Goal: Task Accomplishment & Management: Use online tool/utility

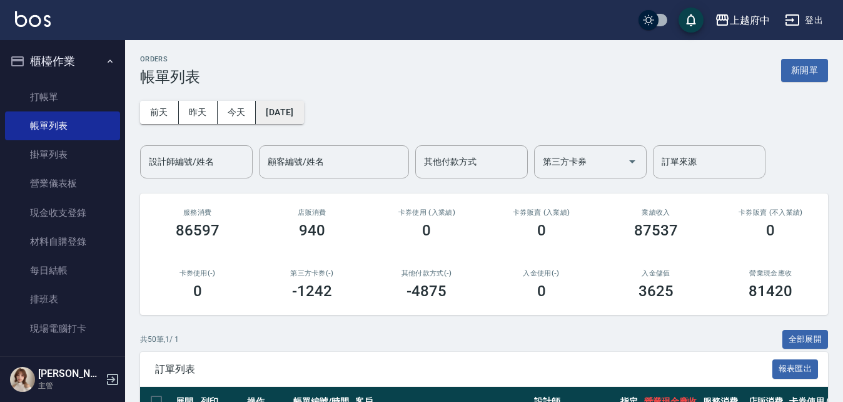
click at [295, 114] on button "[DATE]" at bounding box center [280, 112] width 48 height 23
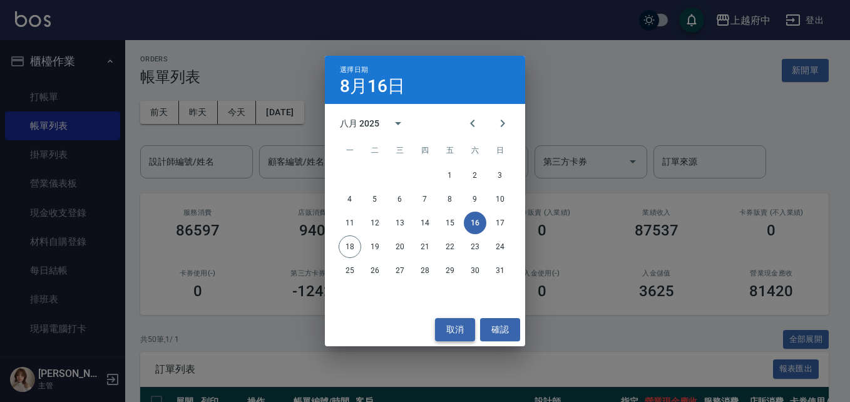
click at [460, 333] on button "取消" at bounding box center [455, 329] width 40 height 23
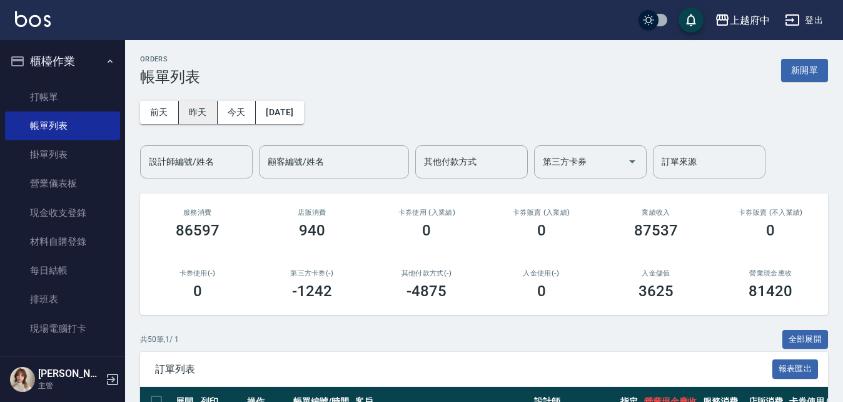
click at [200, 109] on button "昨天" at bounding box center [198, 112] width 39 height 23
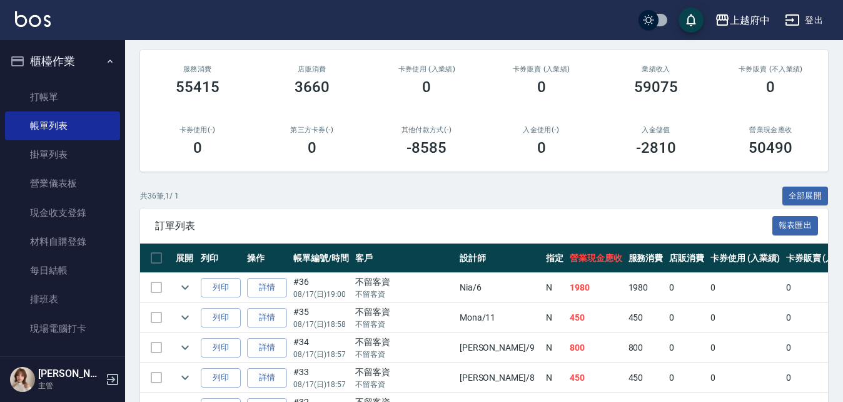
scroll to position [125, 0]
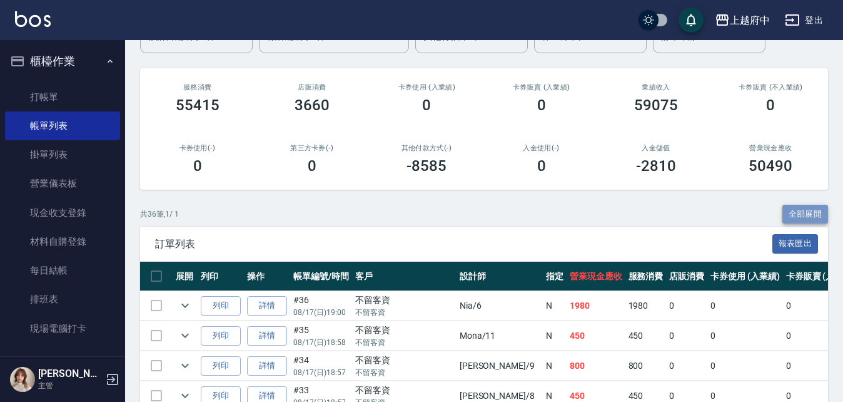
click at [807, 216] on button "全部展開" at bounding box center [806, 214] width 46 height 19
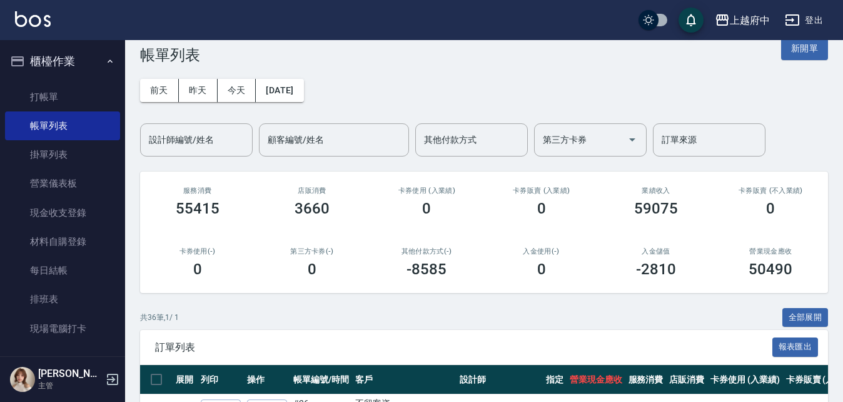
scroll to position [0, 0]
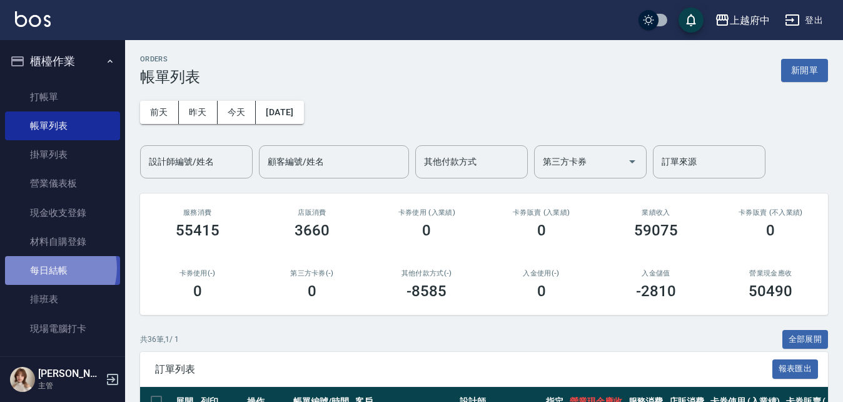
click at [50, 268] on link "每日結帳" at bounding box center [62, 270] width 115 height 29
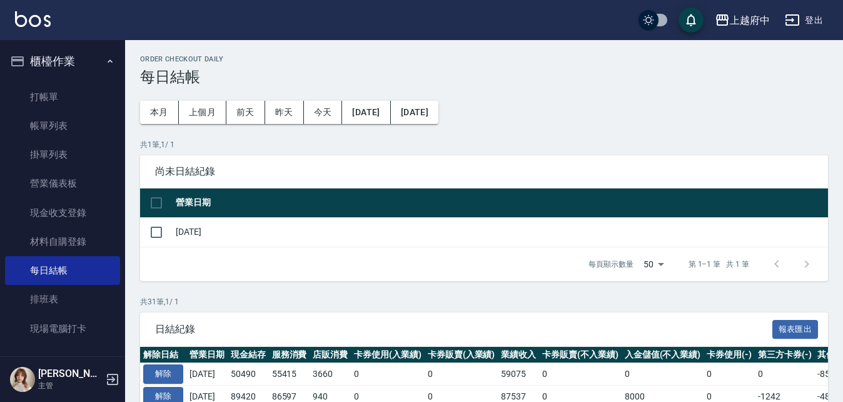
scroll to position [63, 0]
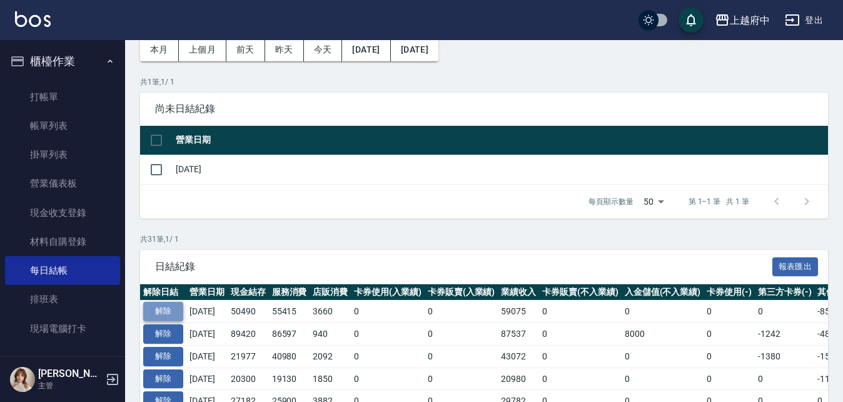
click at [172, 307] on button "解除" at bounding box center [163, 311] width 40 height 19
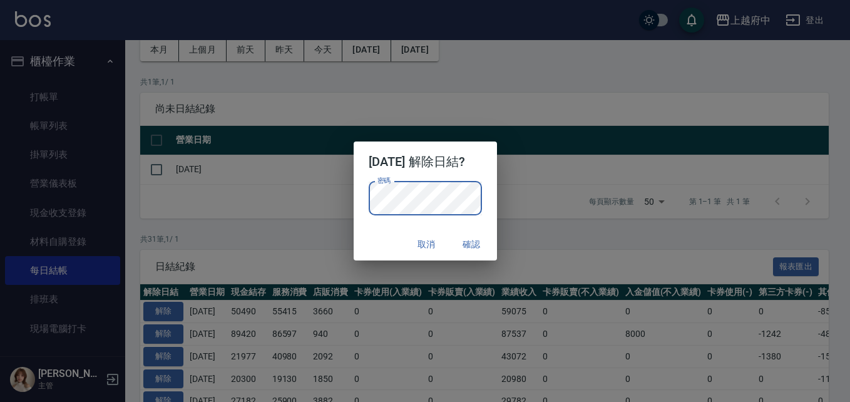
click at [367, 241] on div "取消 確認" at bounding box center [424, 244] width 143 height 33
click at [478, 245] on button "確認" at bounding box center [472, 244] width 40 height 23
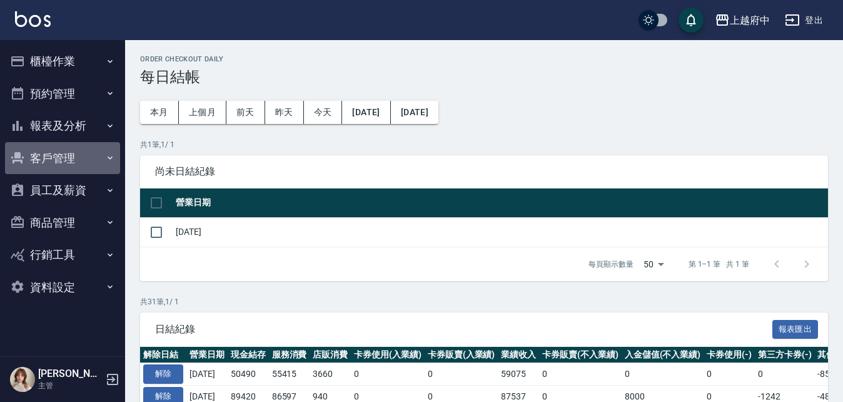
click at [46, 160] on button "客戶管理" at bounding box center [62, 158] width 115 height 33
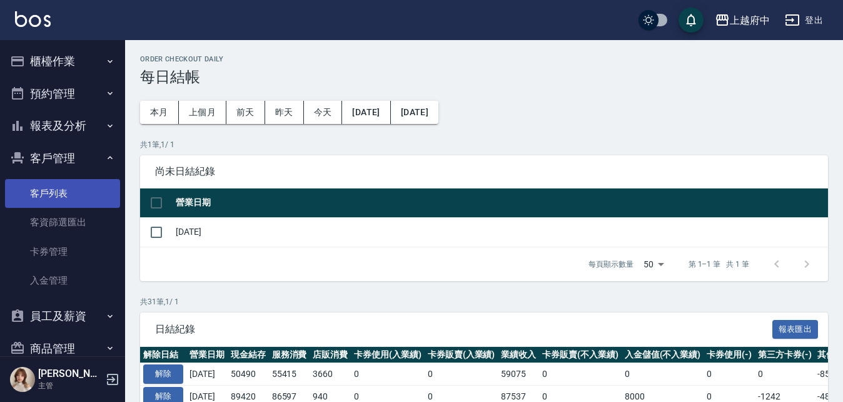
click at [59, 191] on link "客戶列表" at bounding box center [62, 193] width 115 height 29
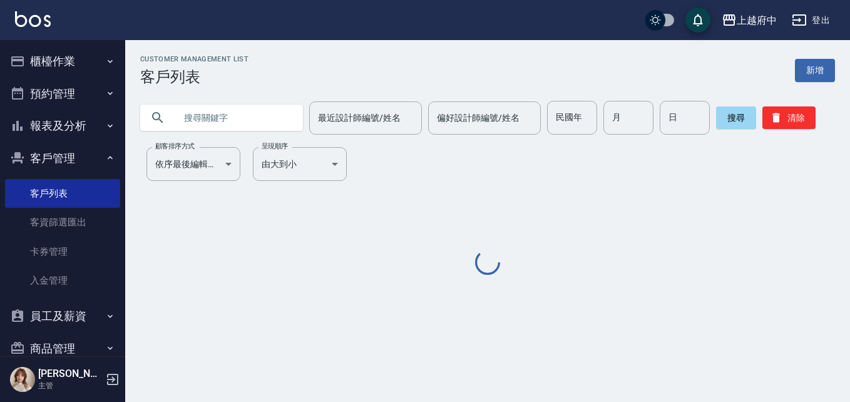
click at [233, 126] on input "text" at bounding box center [234, 118] width 118 height 34
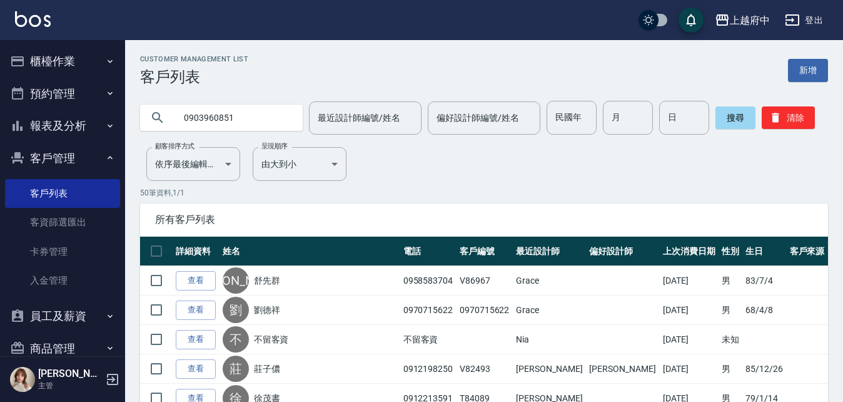
type input "0903960851"
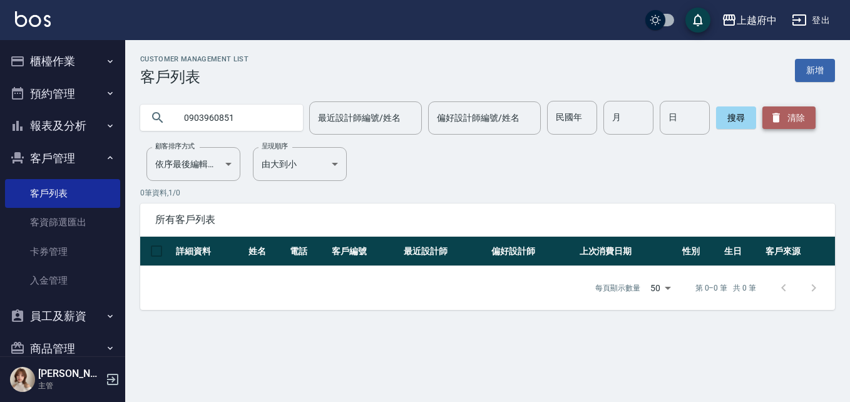
click at [776, 125] on button "清除" at bounding box center [788, 117] width 53 height 23
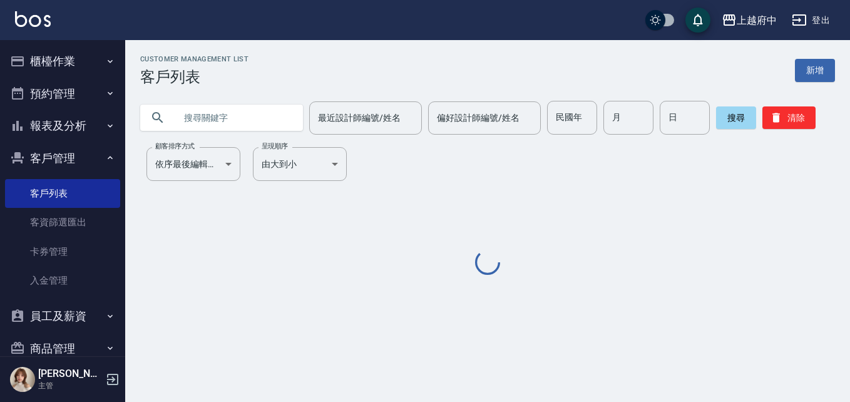
click at [200, 117] on input "text" at bounding box center [234, 118] width 118 height 34
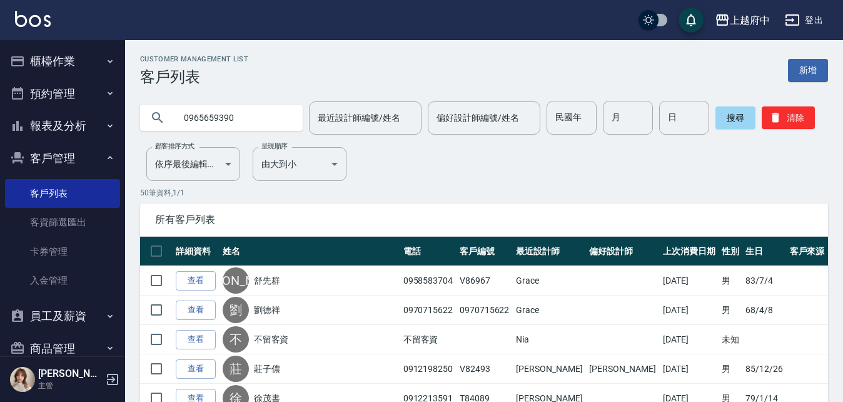
type input "0965659390"
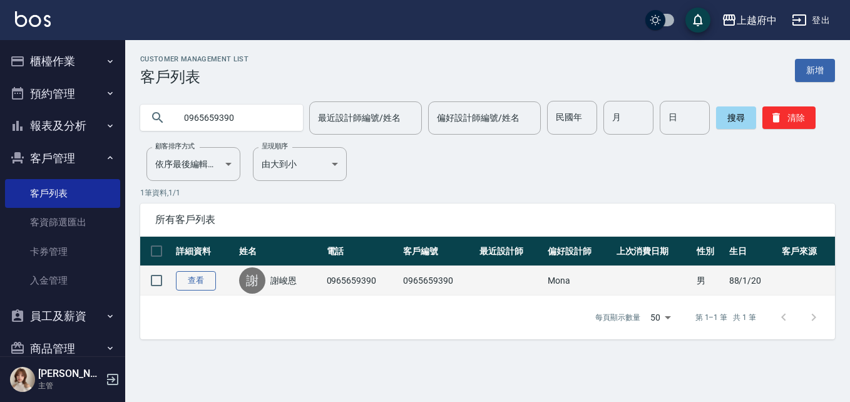
click at [208, 280] on link "查看" at bounding box center [196, 280] width 40 height 19
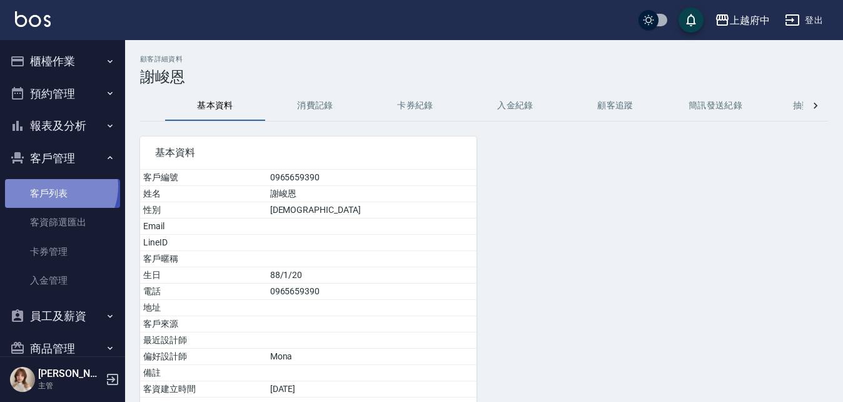
click at [54, 186] on link "客戶列表" at bounding box center [62, 193] width 115 height 29
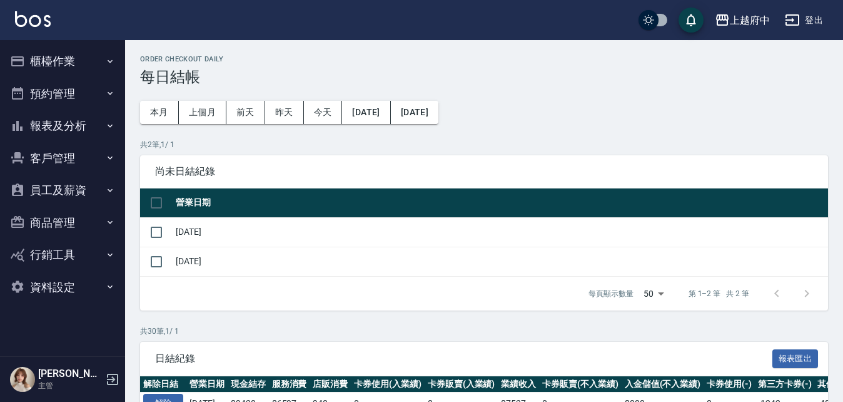
click at [51, 54] on button "櫃檯作業" at bounding box center [62, 61] width 115 height 33
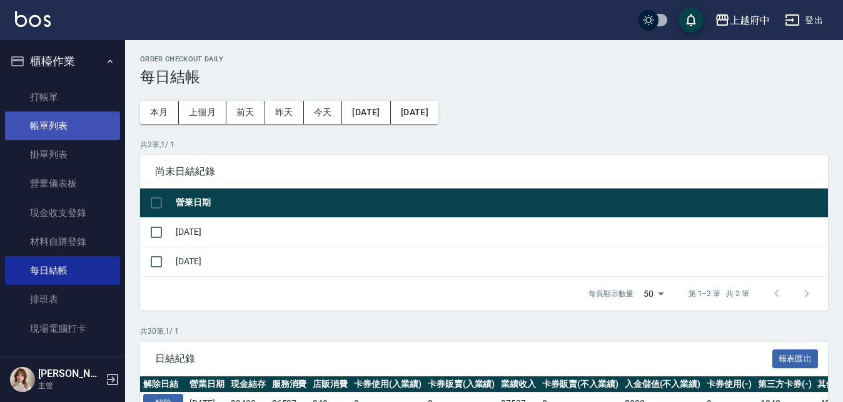
click at [43, 116] on link "帳單列表" at bounding box center [62, 125] width 115 height 29
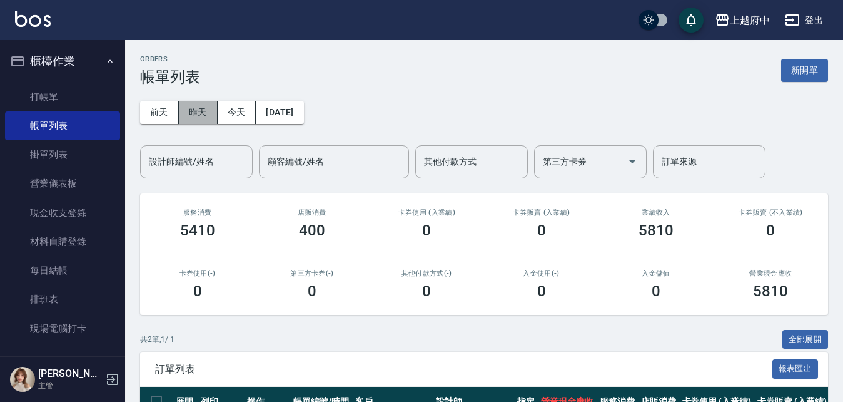
click at [190, 111] on button "昨天" at bounding box center [198, 112] width 39 height 23
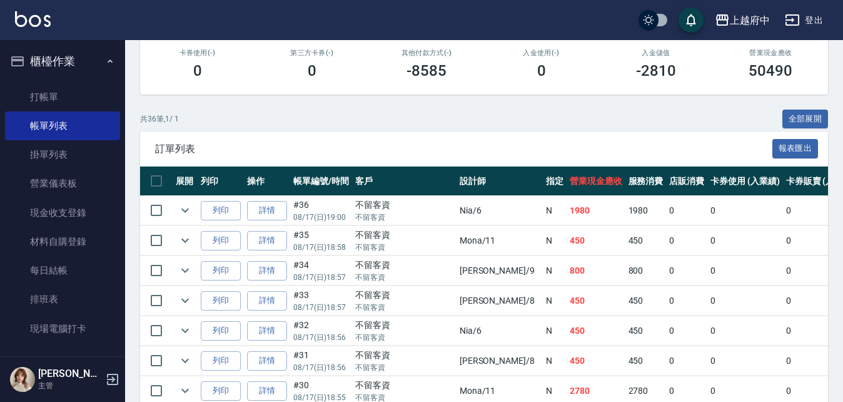
scroll to position [250, 0]
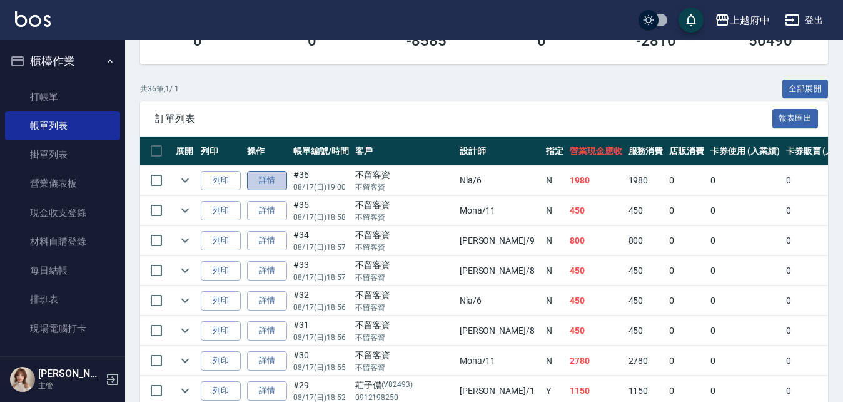
click at [265, 185] on link "詳情" at bounding box center [267, 180] width 40 height 19
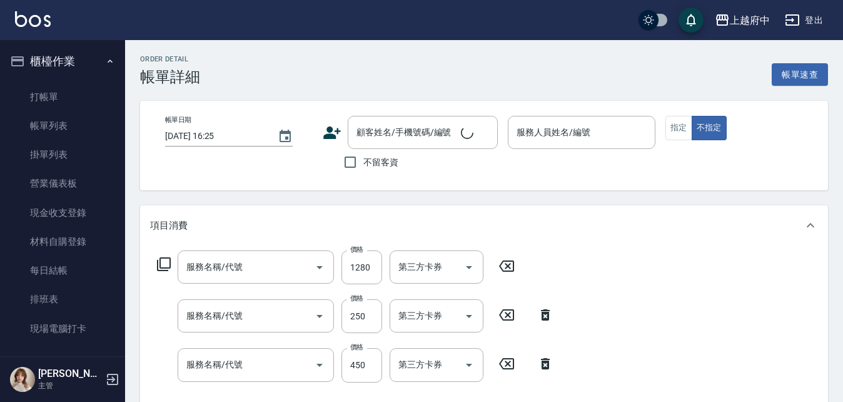
type input "[DATE] 19:00"
checkbox input "true"
type input "Nia-6"
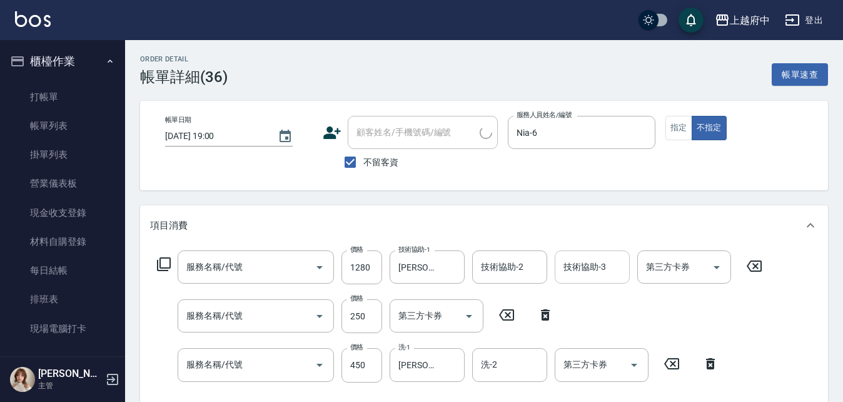
type input "燙髮S(11001)"
type input "剪髮(340)"
type input "有機洗髮(200)"
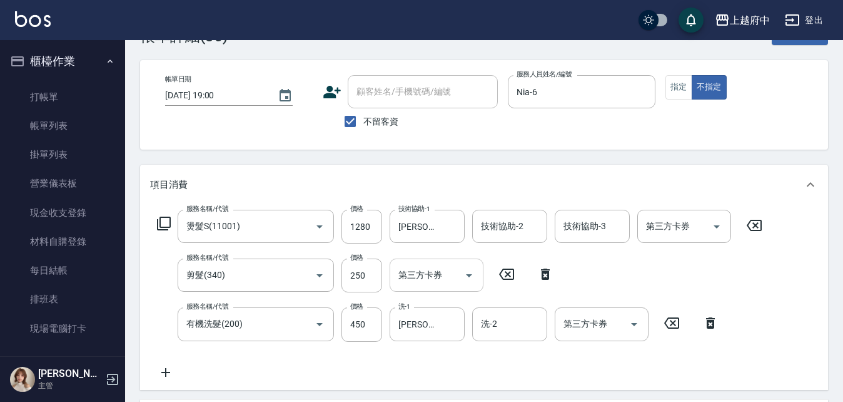
scroll to position [63, 0]
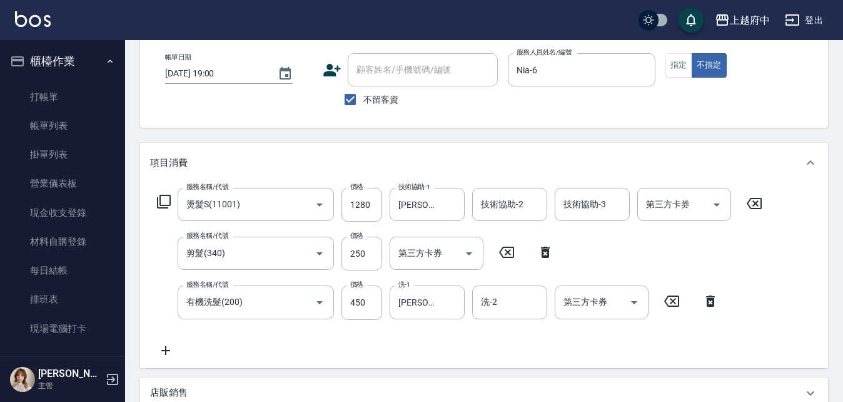
click at [753, 205] on icon at bounding box center [754, 203] width 31 height 15
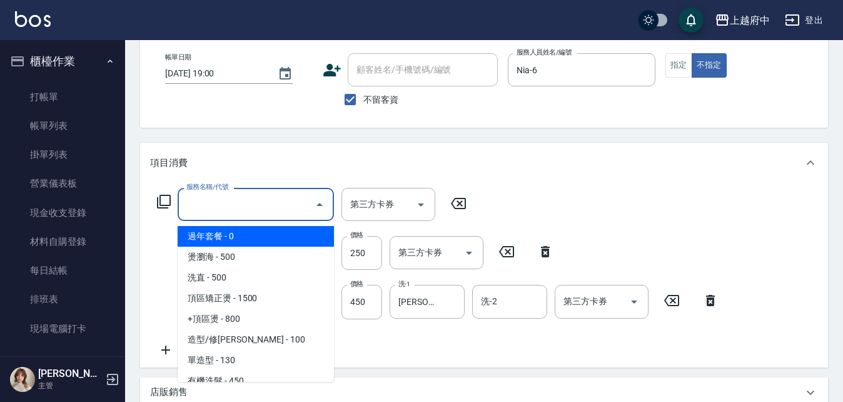
click at [237, 200] on input "服務名稱/代號" at bounding box center [246, 204] width 126 height 22
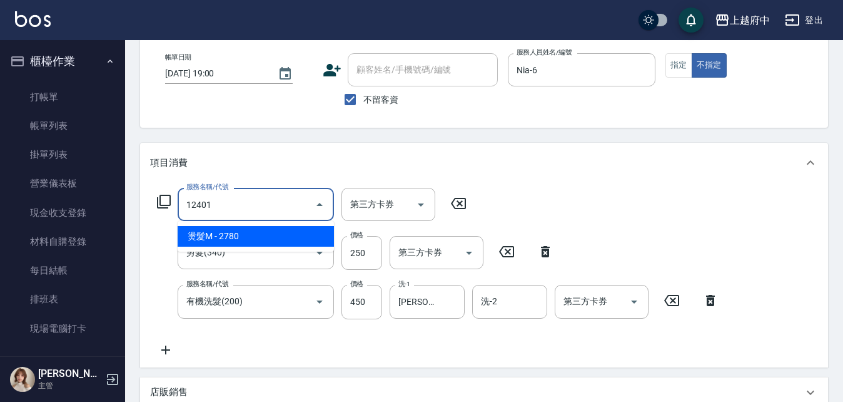
type input "燙髮M(12401)"
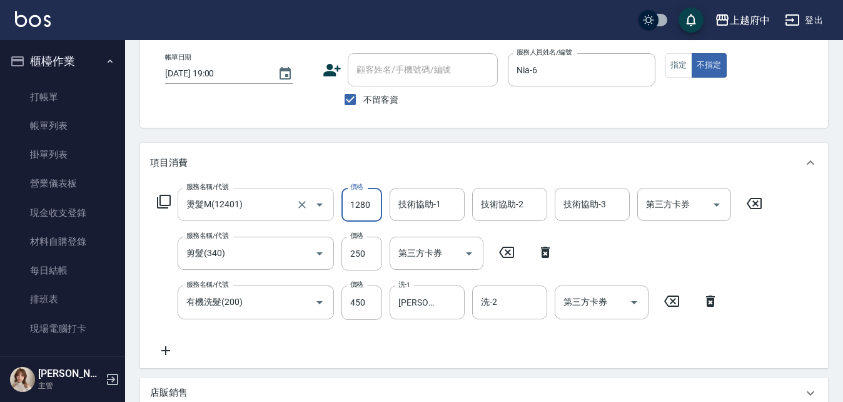
type input "1280"
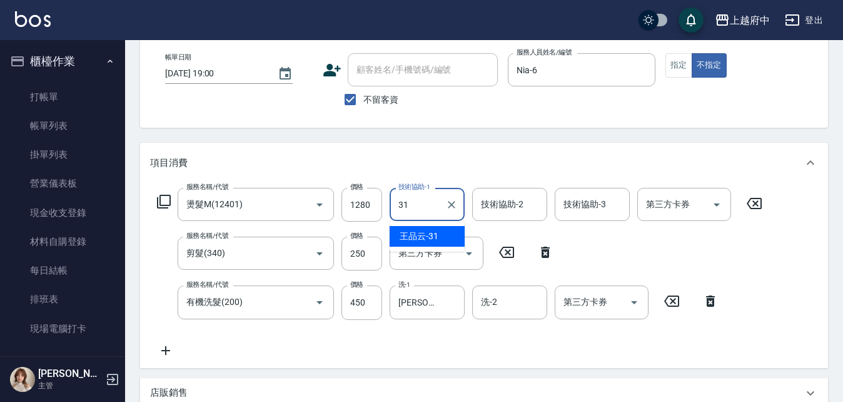
type input "[PERSON_NAME]-31"
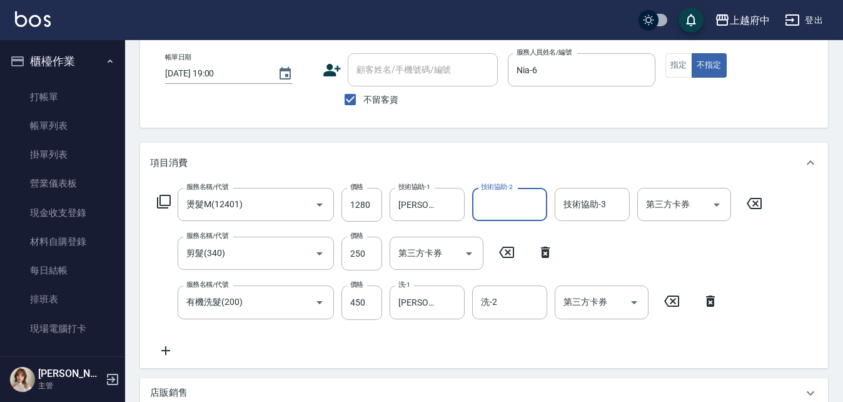
click at [689, 256] on div "服務名稱/代號 燙髮M(12401) 服務名稱/代號 價格 1280 價格 技術協助-1 [PERSON_NAME]-31 技術協助-1 技術協助-2 技術協…" at bounding box center [460, 273] width 620 height 170
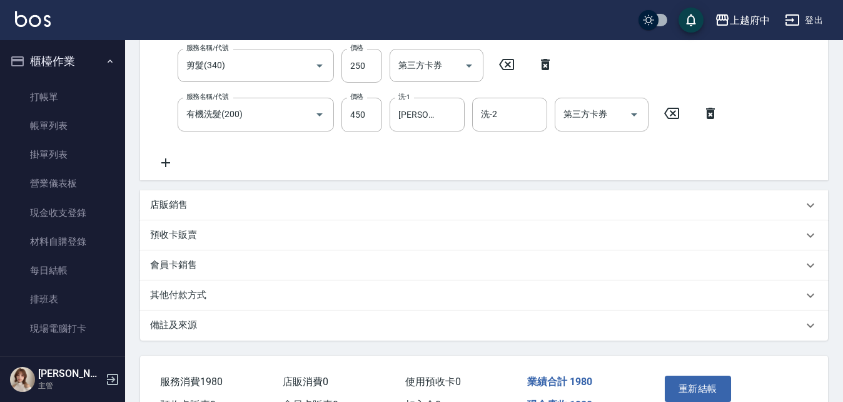
scroll to position [313, 0]
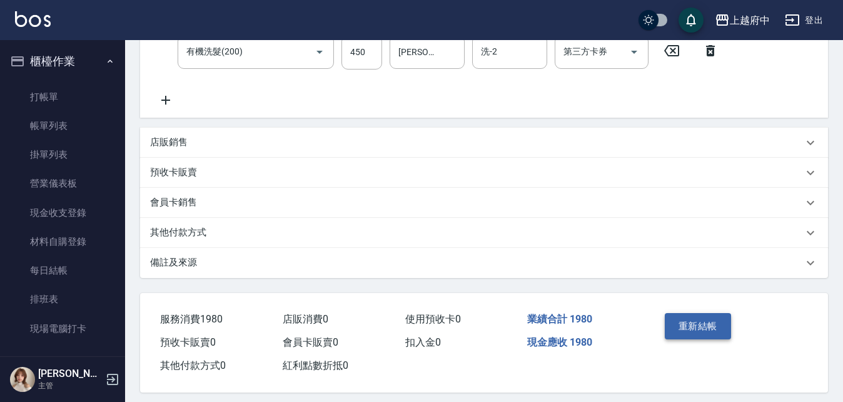
click at [701, 329] on button "重新結帳" at bounding box center [698, 326] width 66 height 26
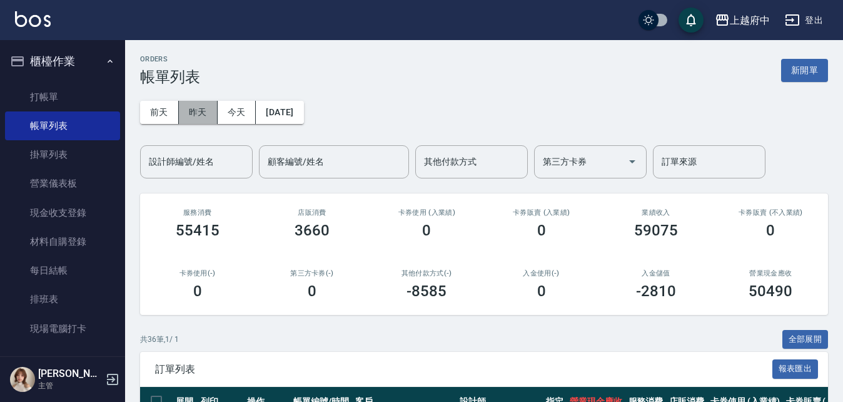
click at [201, 108] on button "昨天" at bounding box center [198, 112] width 39 height 23
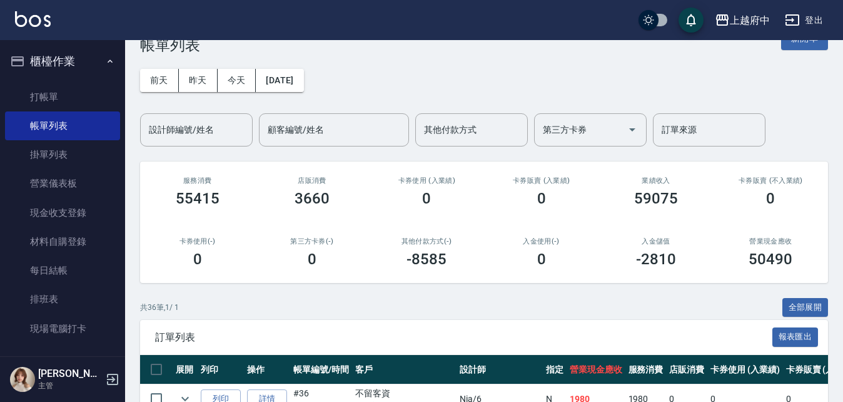
scroll to position [63, 0]
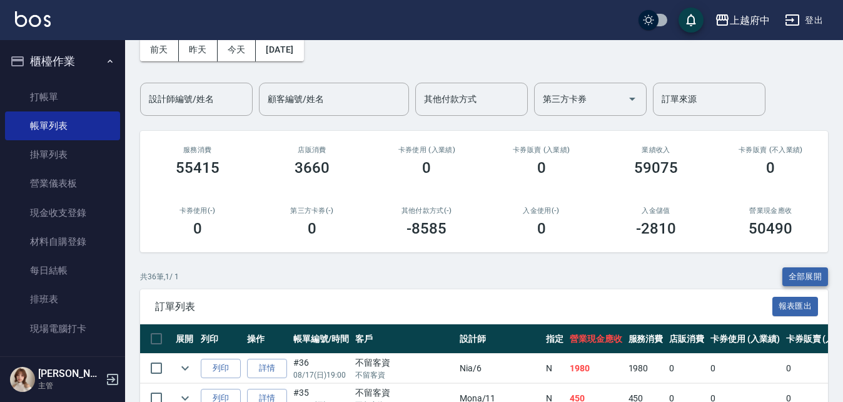
click at [811, 272] on button "全部展開" at bounding box center [806, 276] width 46 height 19
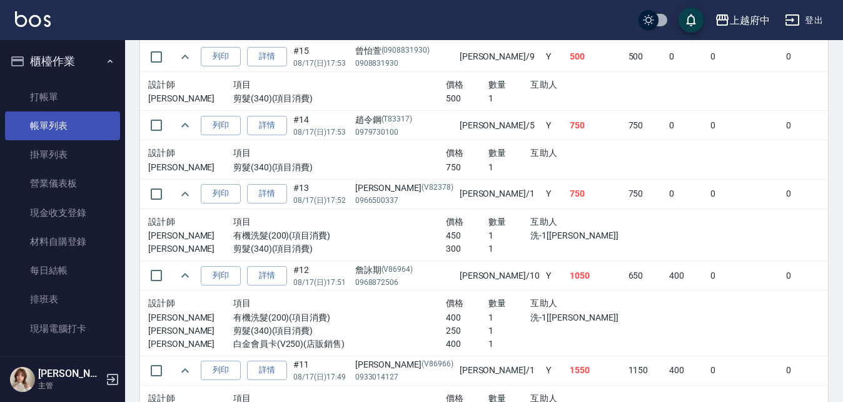
scroll to position [2168, 0]
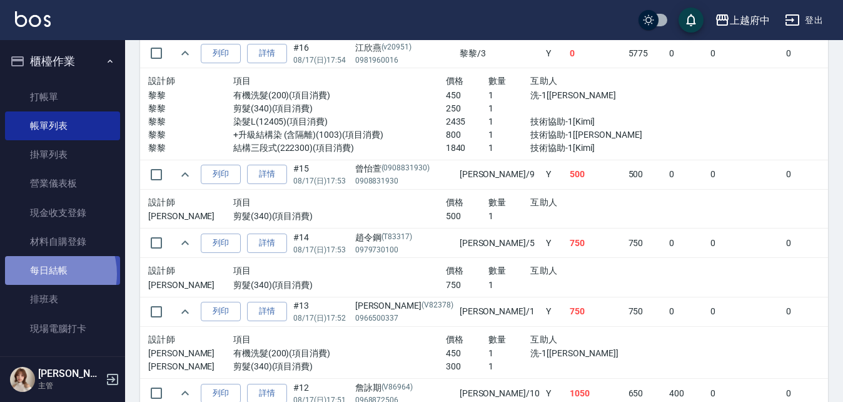
click at [41, 273] on link "每日結帳" at bounding box center [62, 270] width 115 height 29
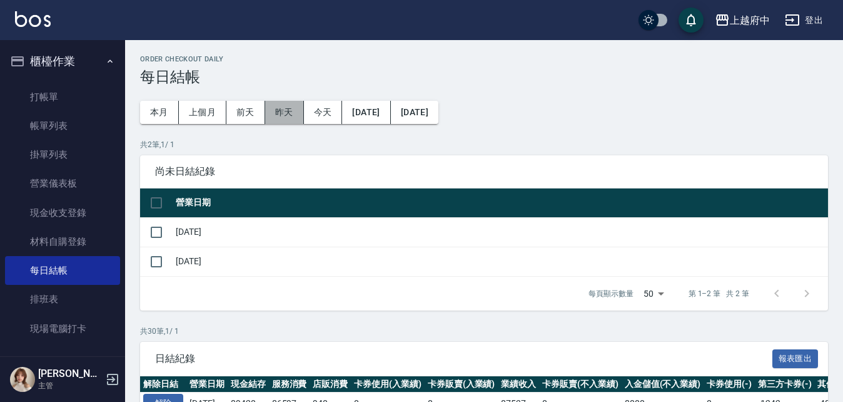
click at [297, 112] on button "昨天" at bounding box center [284, 112] width 39 height 23
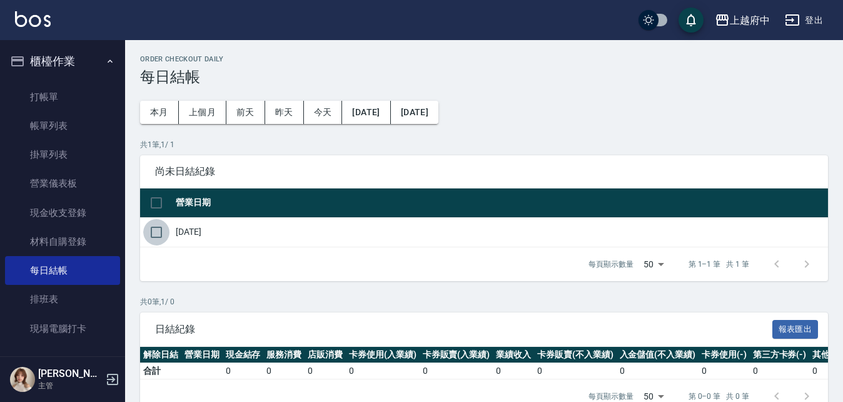
click at [162, 233] on input "checkbox" at bounding box center [156, 232] width 26 height 26
checkbox input "true"
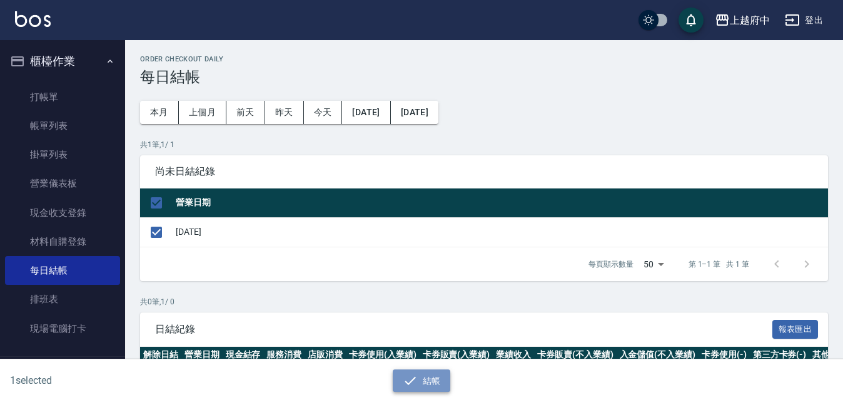
click at [421, 378] on button "結帳" at bounding box center [422, 380] width 58 height 23
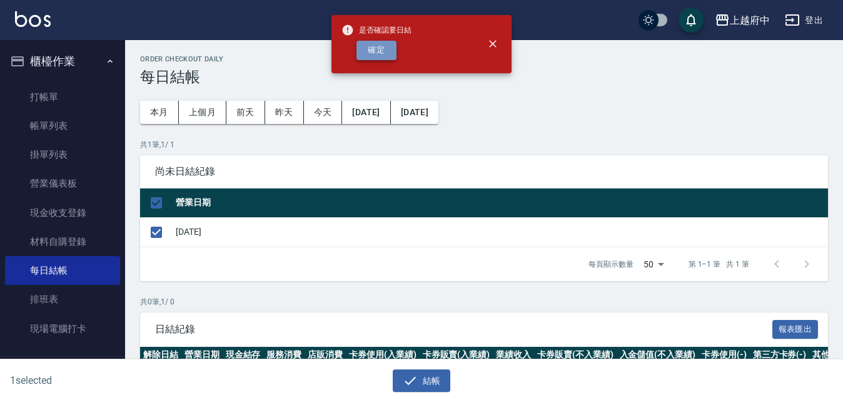
click at [360, 51] on button "確定" at bounding box center [377, 50] width 40 height 19
checkbox input "false"
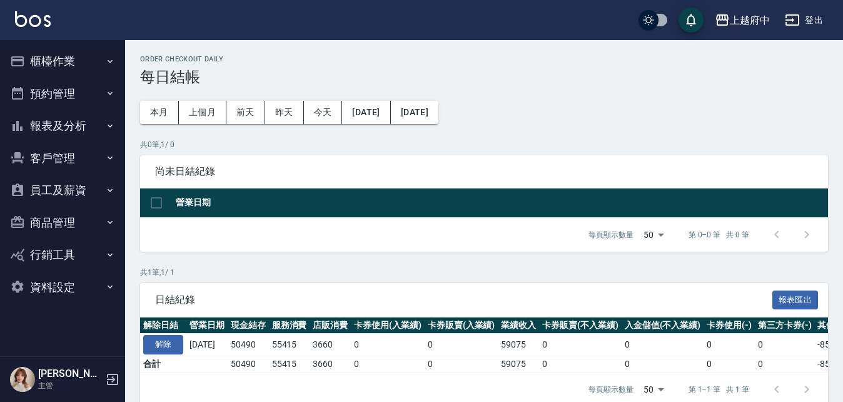
click at [49, 56] on button "櫃檯作業" at bounding box center [62, 61] width 115 height 33
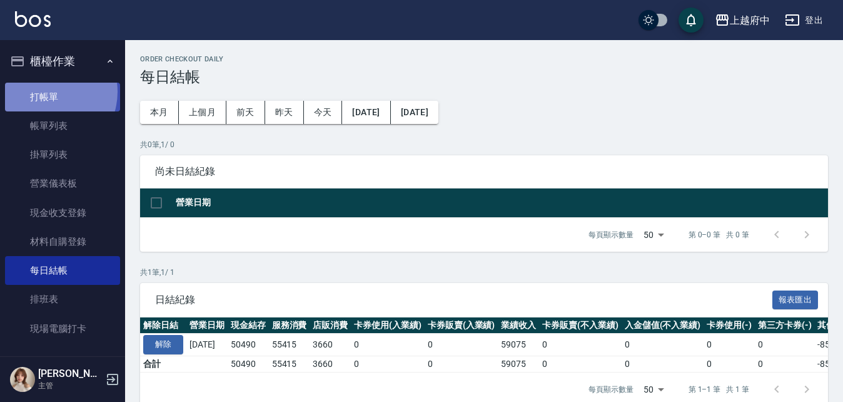
click at [45, 91] on link "打帳單" at bounding box center [62, 97] width 115 height 29
